Goal: Navigation & Orientation: Find specific page/section

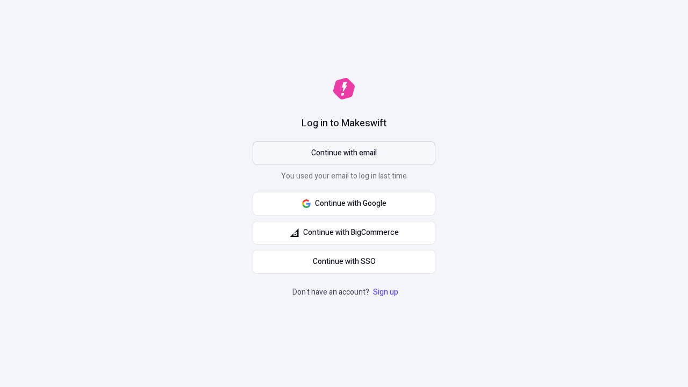
click at [344, 153] on span "Continue with email" at bounding box center [344, 153] width 66 height 12
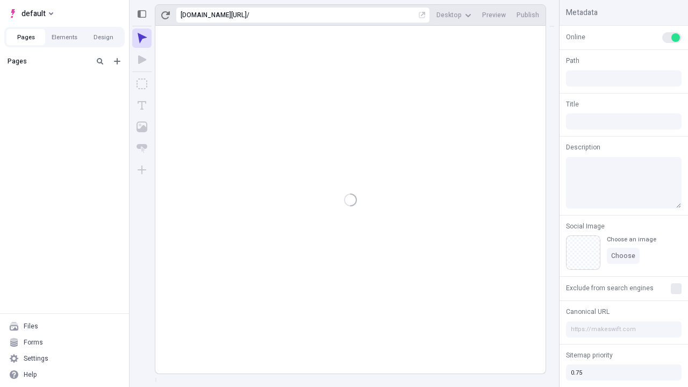
type input "/deep-link-soluta"
